Goal: Task Accomplishment & Management: Manage account settings

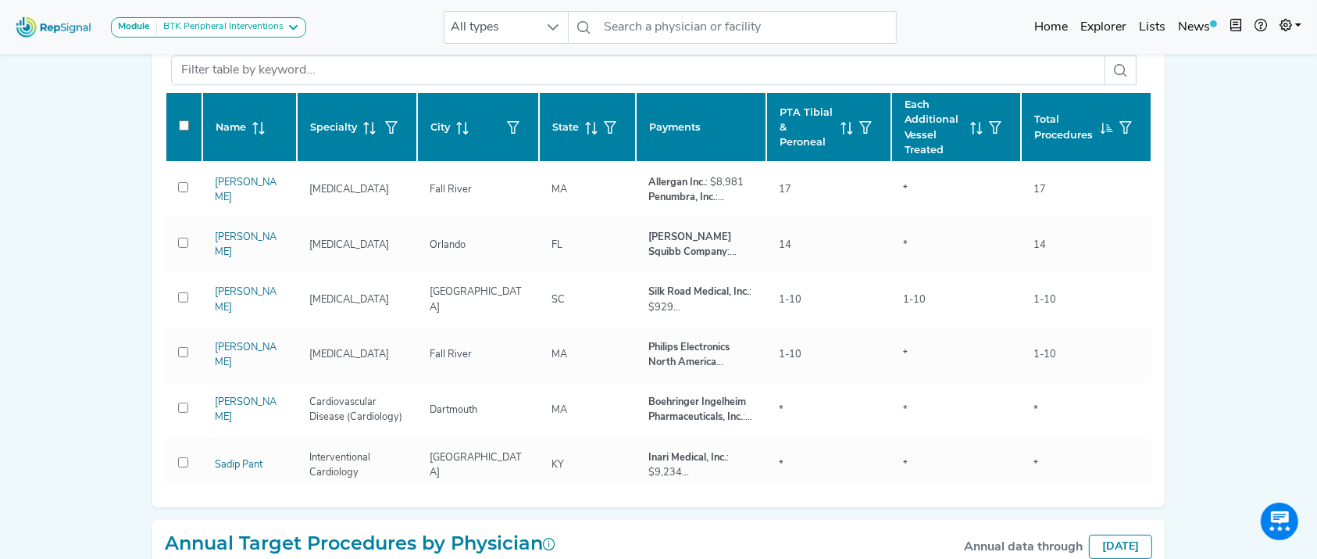
scroll to position [457, 0]
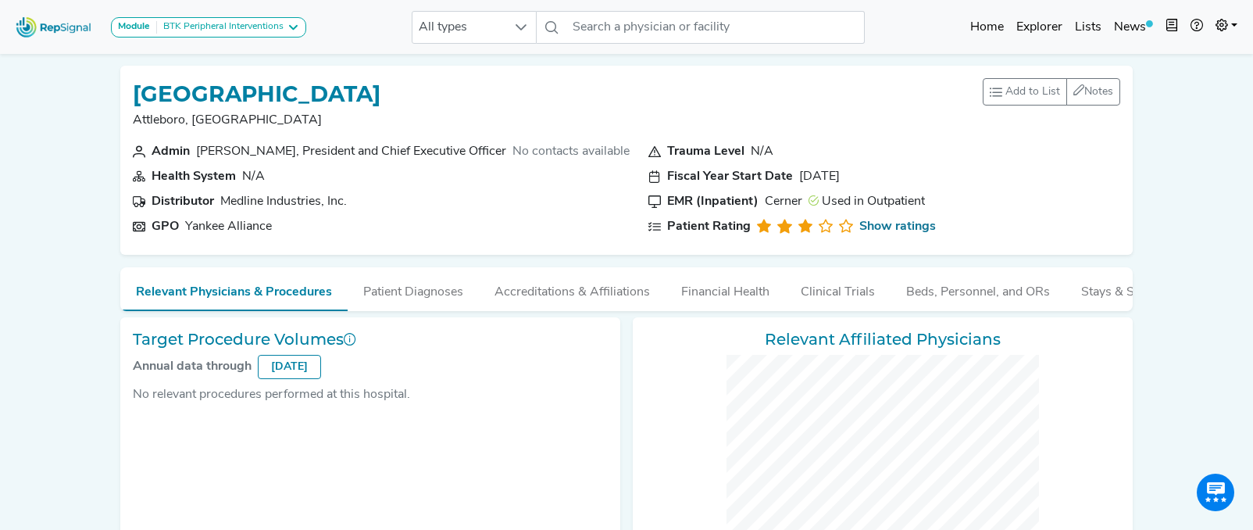
checkbox input "false"
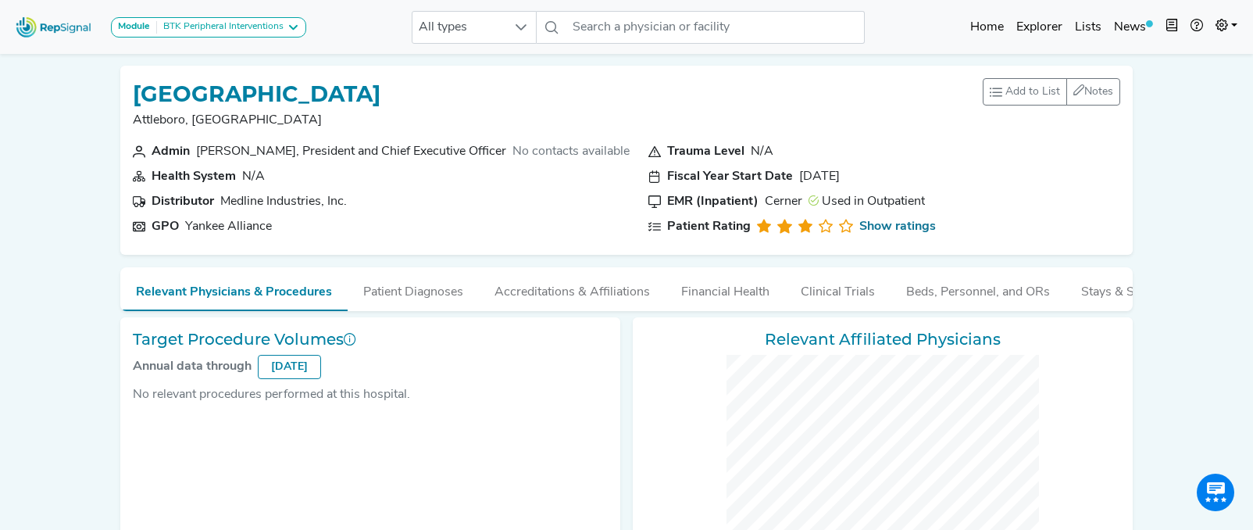
checkbox input "false"
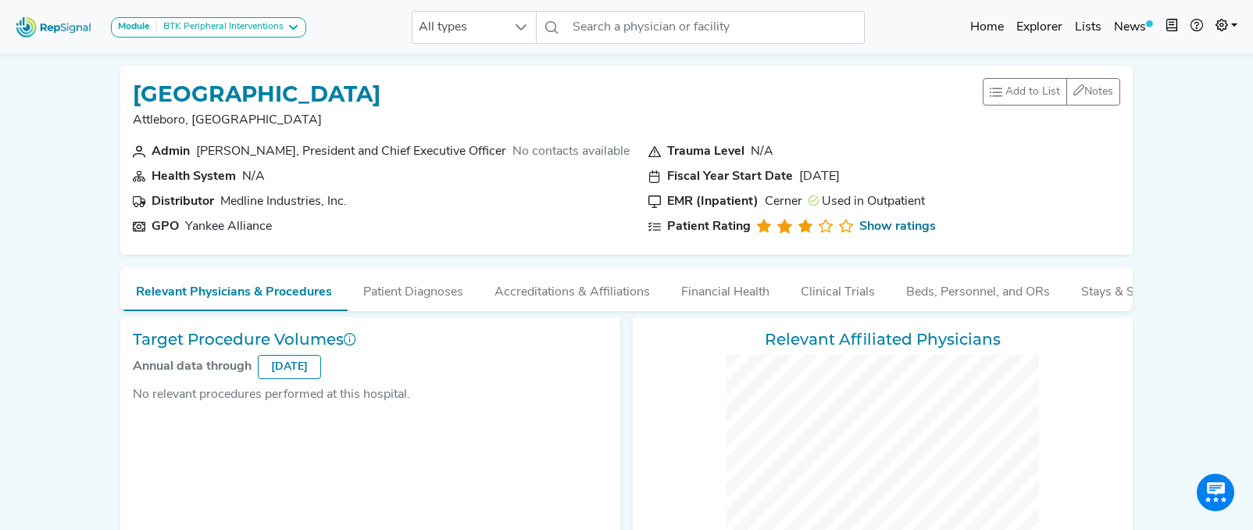
checkbox input "false"
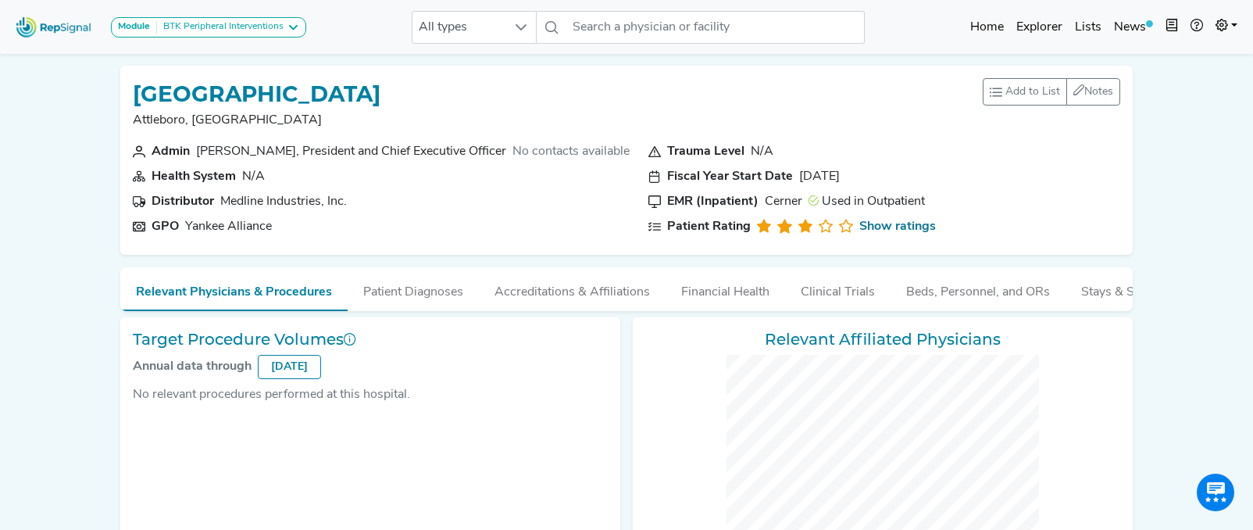
checkbox input "false"
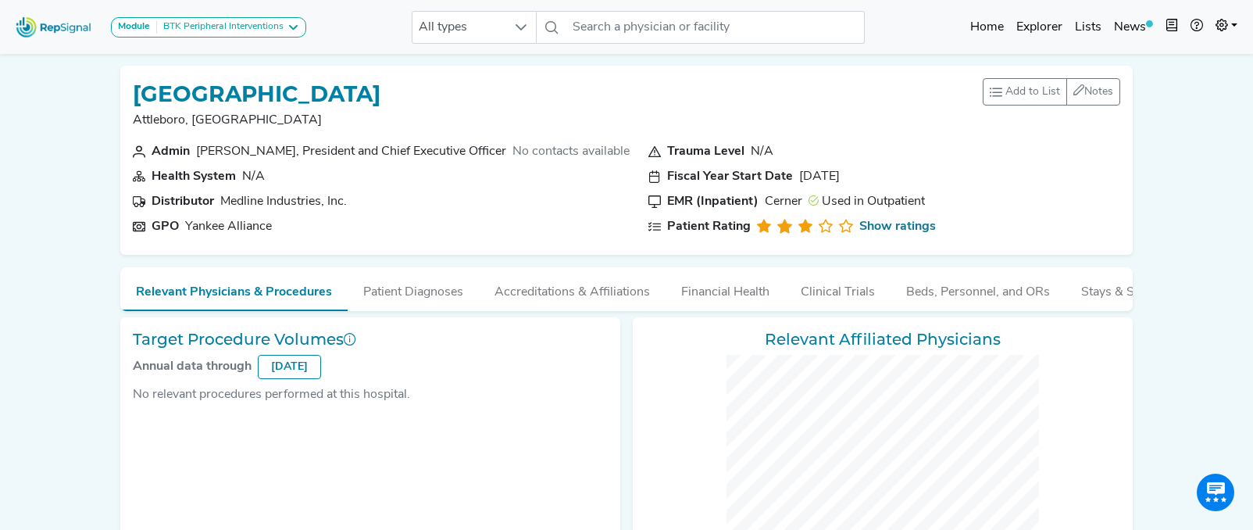
checkbox input "false"
